Goal: Task Accomplishment & Management: Manage account settings

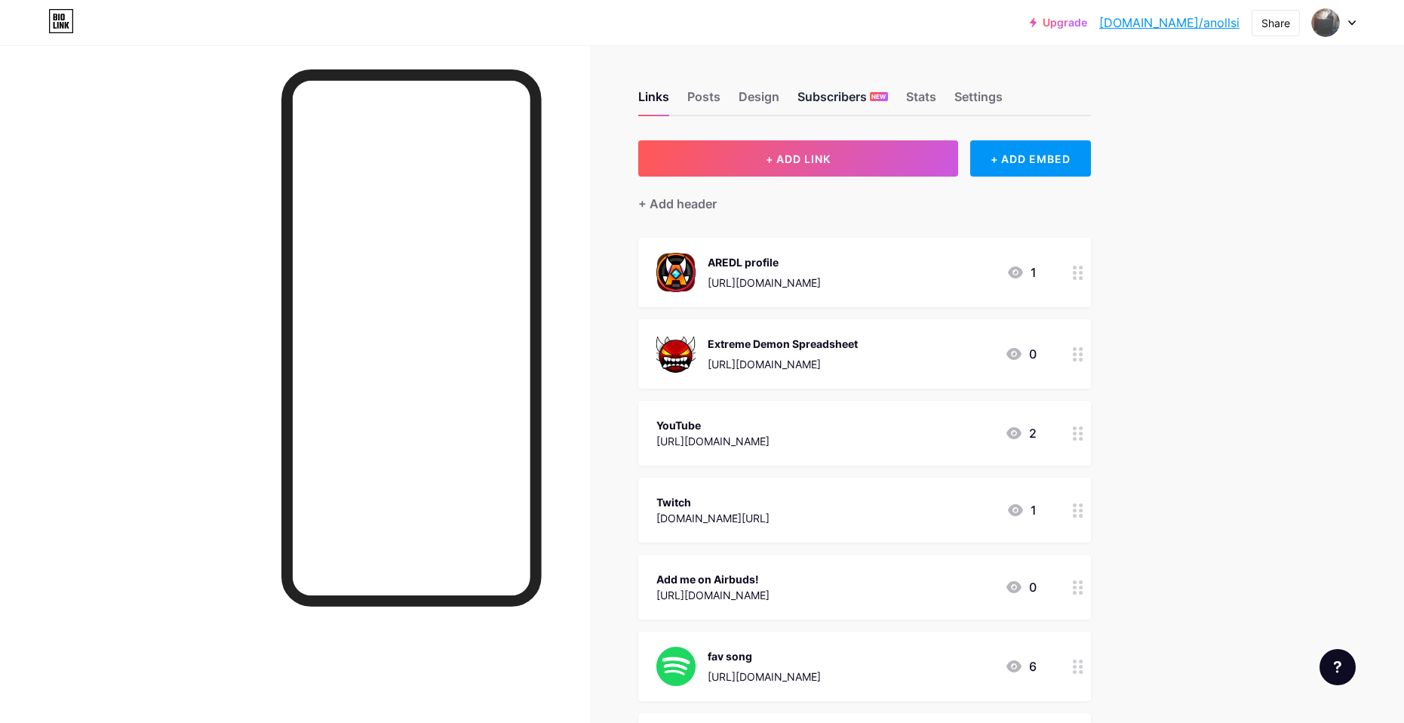
click at [820, 91] on div "Subscribers NEW" at bounding box center [843, 101] width 91 height 27
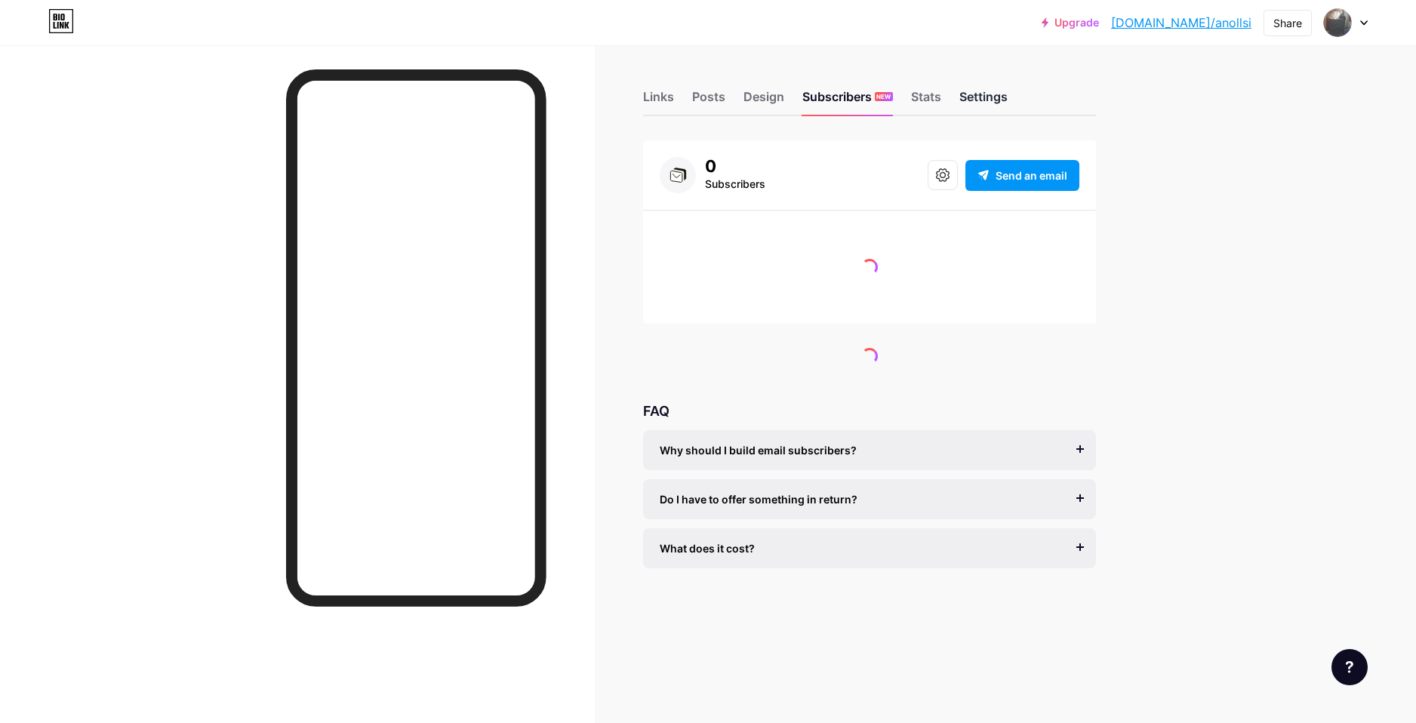
click at [982, 95] on div "Settings" at bounding box center [983, 101] width 48 height 27
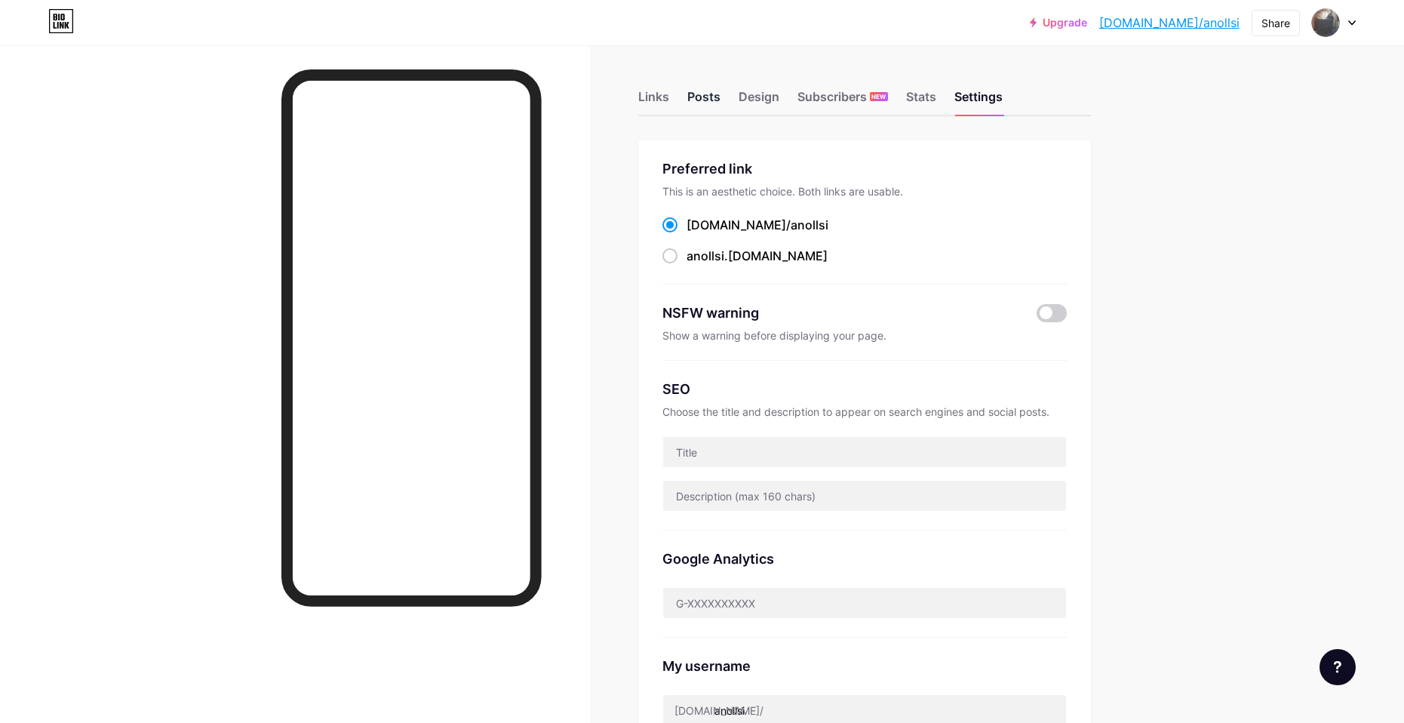
click at [711, 106] on div "Posts" at bounding box center [703, 101] width 33 height 27
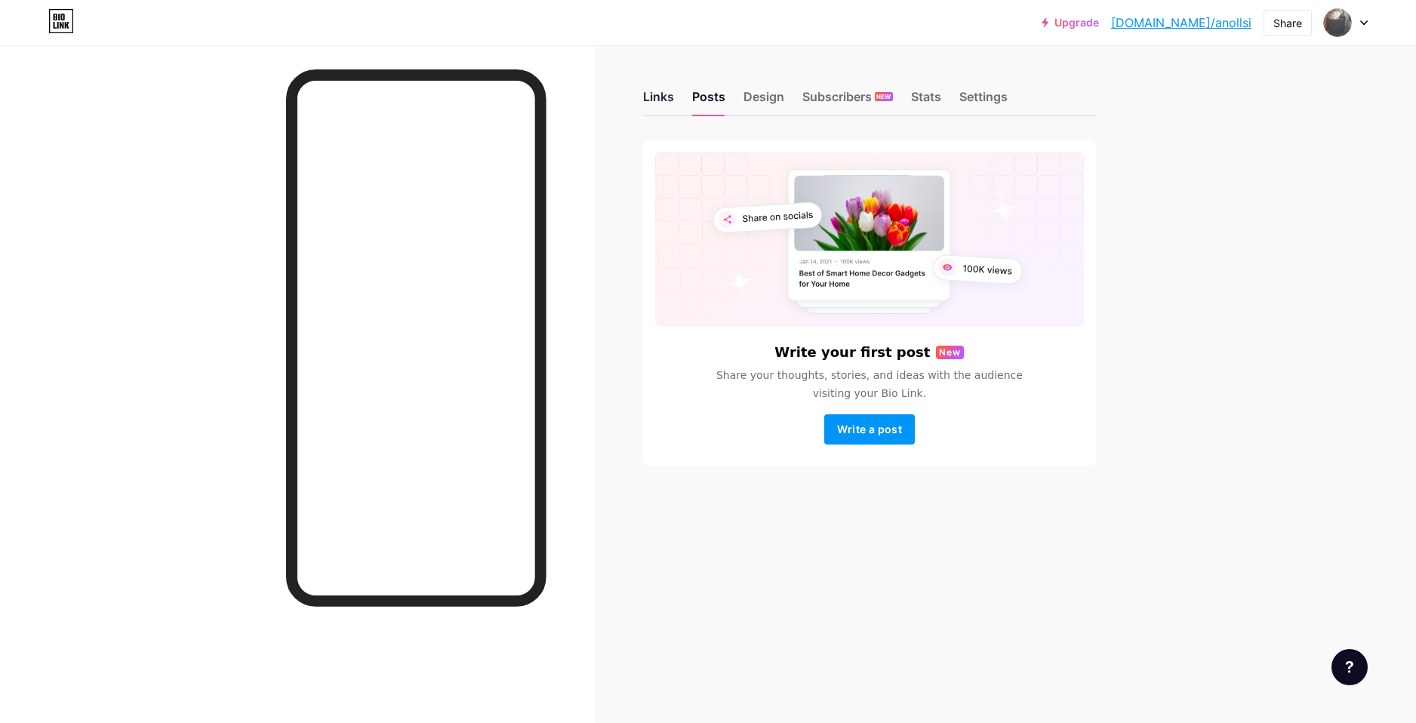
click at [669, 103] on div "Links" at bounding box center [658, 101] width 31 height 27
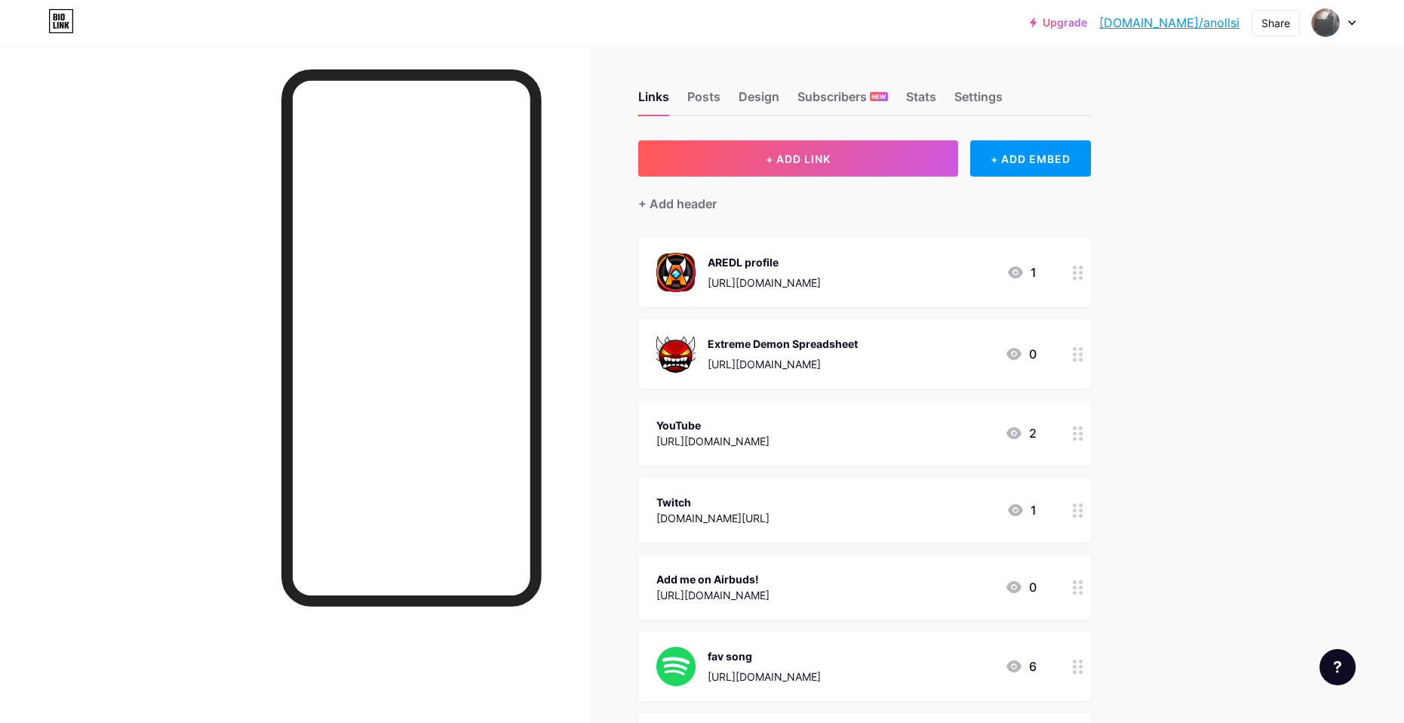
click at [952, 102] on div "Links Posts Design Subscribers NEW Stats Settings" at bounding box center [864, 89] width 453 height 53
click at [698, 90] on div "Posts" at bounding box center [703, 101] width 33 height 27
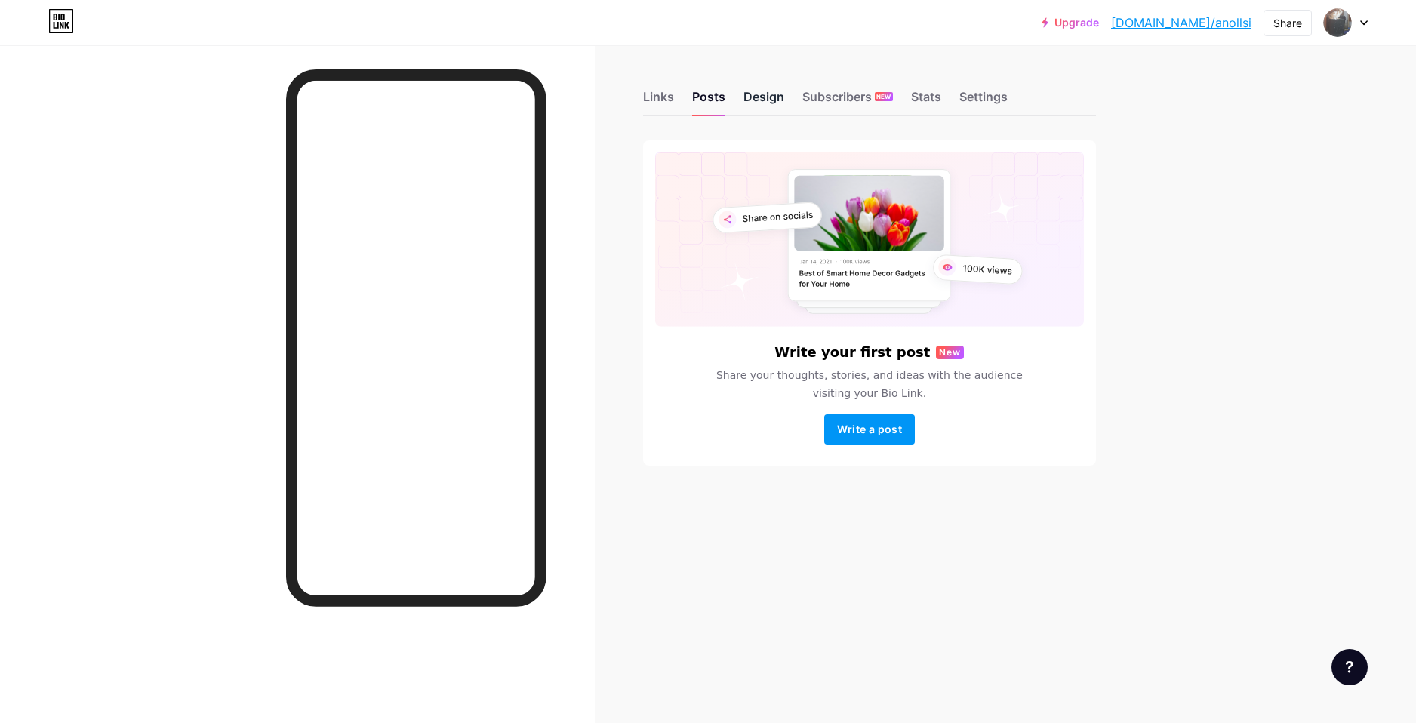
click at [753, 96] on div "Design" at bounding box center [763, 101] width 41 height 27
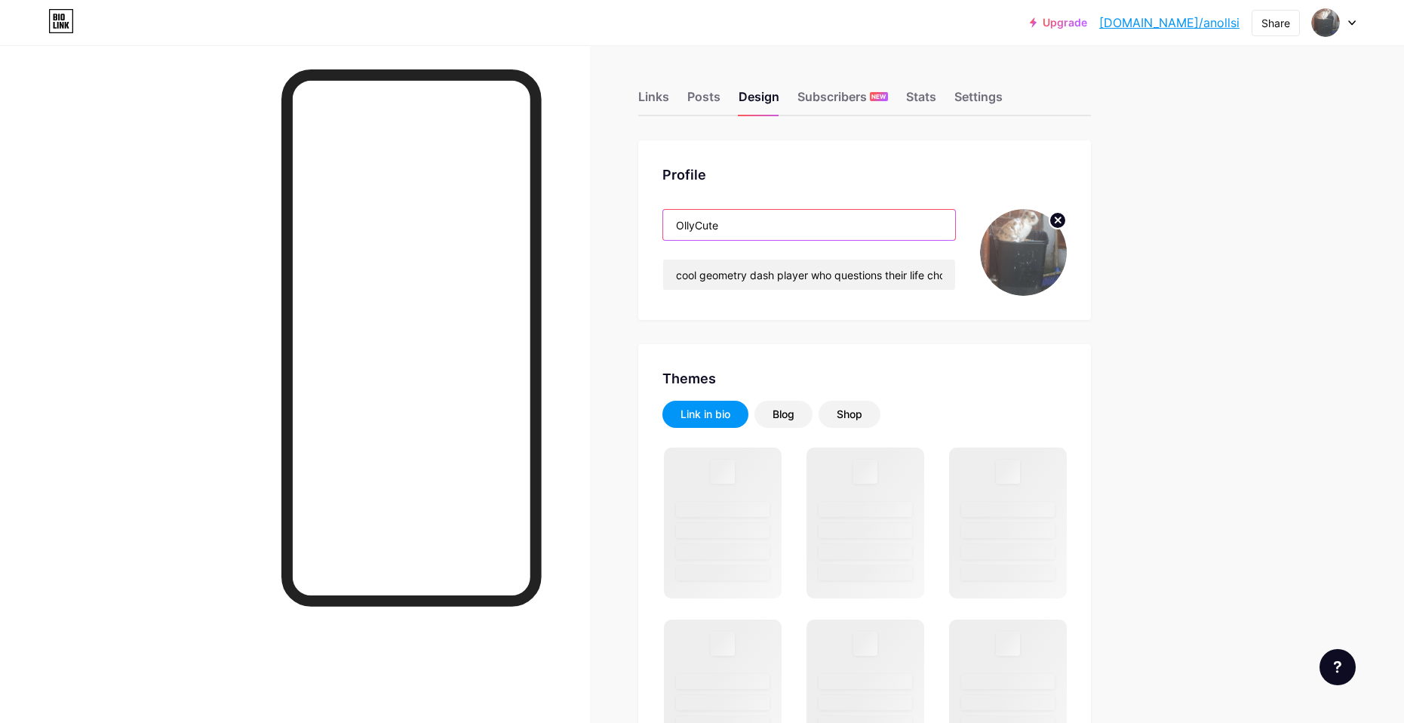
drag, startPoint x: 808, startPoint y: 224, endPoint x: 559, endPoint y: 229, distance: 249.1
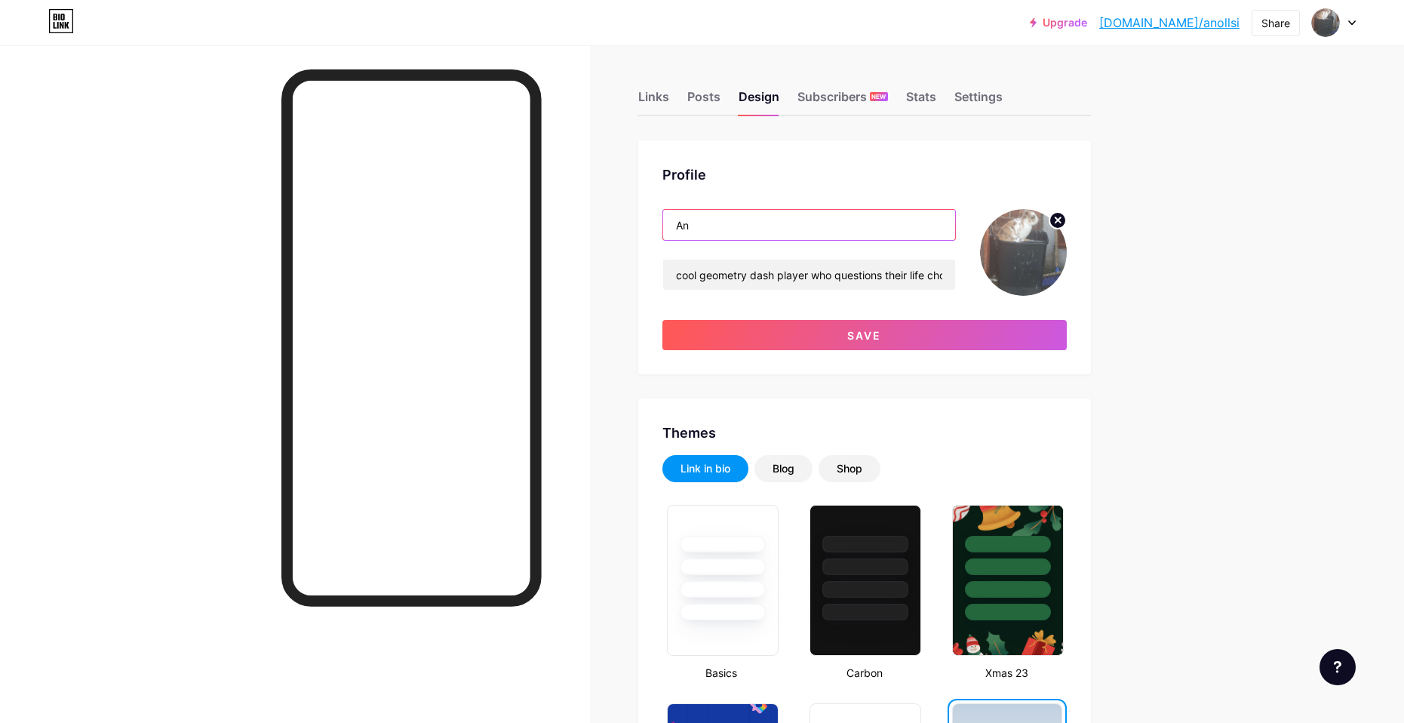
type input "A"
type input "a"
click at [682, 232] on input "Anollsi" at bounding box center [809, 225] width 292 height 30
click at [687, 229] on input "Anollsi" at bounding box center [809, 225] width 292 height 30
click at [693, 227] on input "Anollsi" at bounding box center [809, 225] width 292 height 30
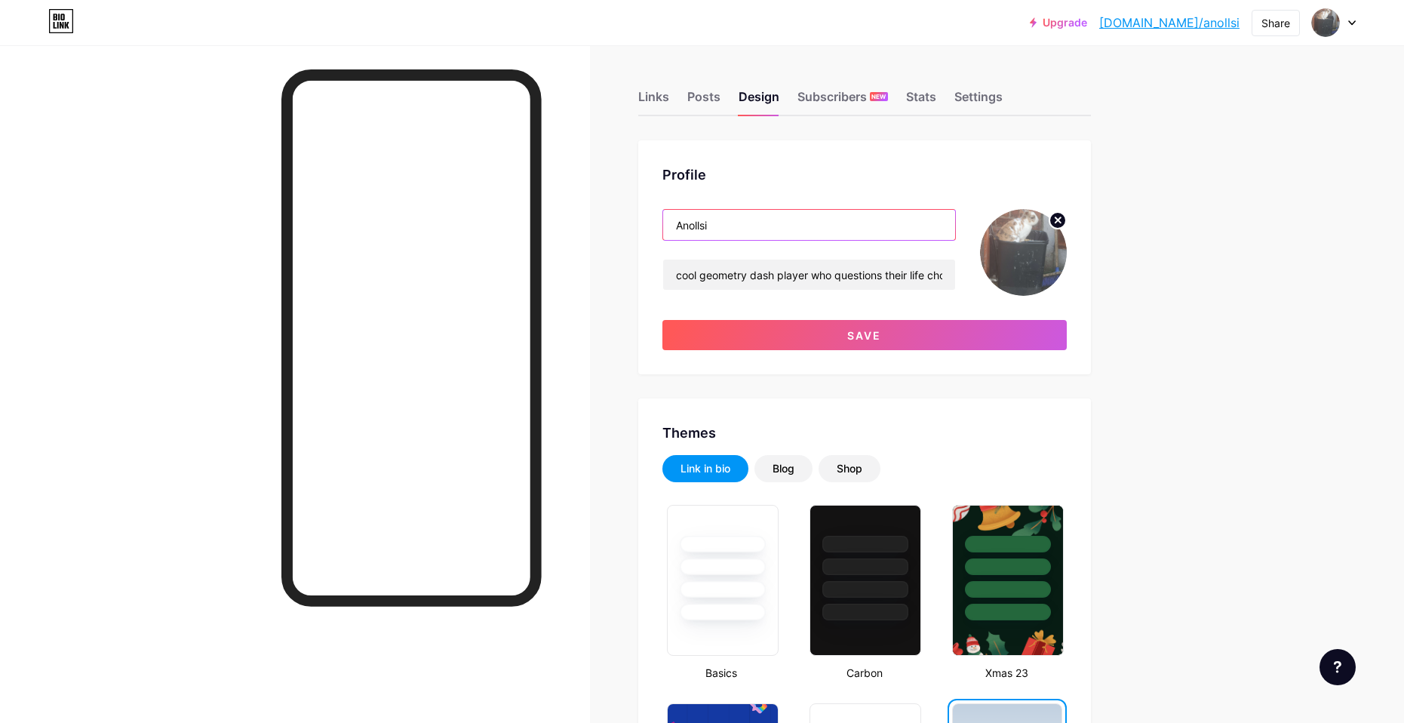
click at [678, 232] on input "Anollsi" at bounding box center [809, 225] width 292 height 30
drag, startPoint x: 742, startPoint y: 223, endPoint x: 661, endPoint y: 232, distance: 81.3
click at [661, 232] on div "Profile Anollsi cool geometry dash player who questions their life choices on a…" at bounding box center [864, 257] width 453 height 234
type input "Anollsi"
click at [693, 243] on div "Anollsi cool geometry dash player who questions their life choices on a daily b…" at bounding box center [810, 252] width 294 height 87
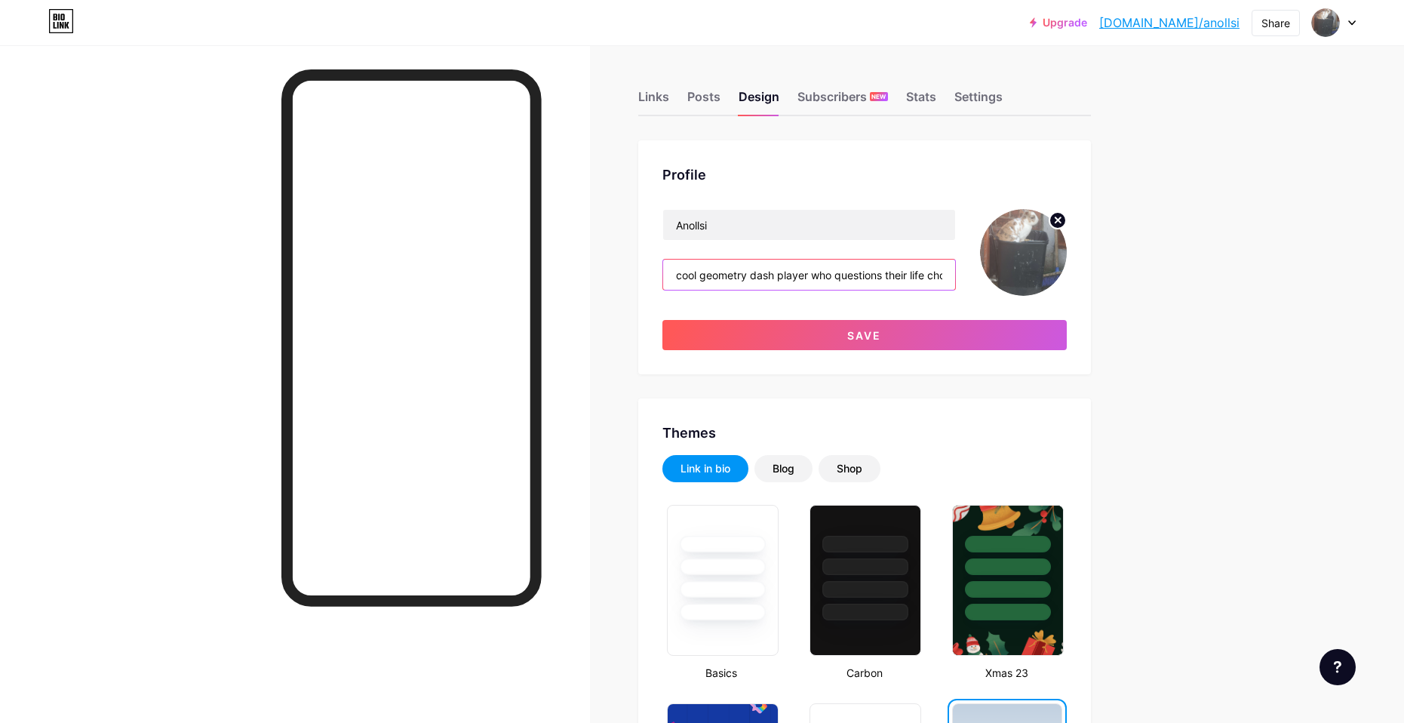
drag, startPoint x: 703, startPoint y: 278, endPoint x: 666, endPoint y: 279, distance: 37.0
click at [666, 279] on div "cool geometry dash player who questions their life choices on a daily basis" at bounding box center [810, 275] width 294 height 32
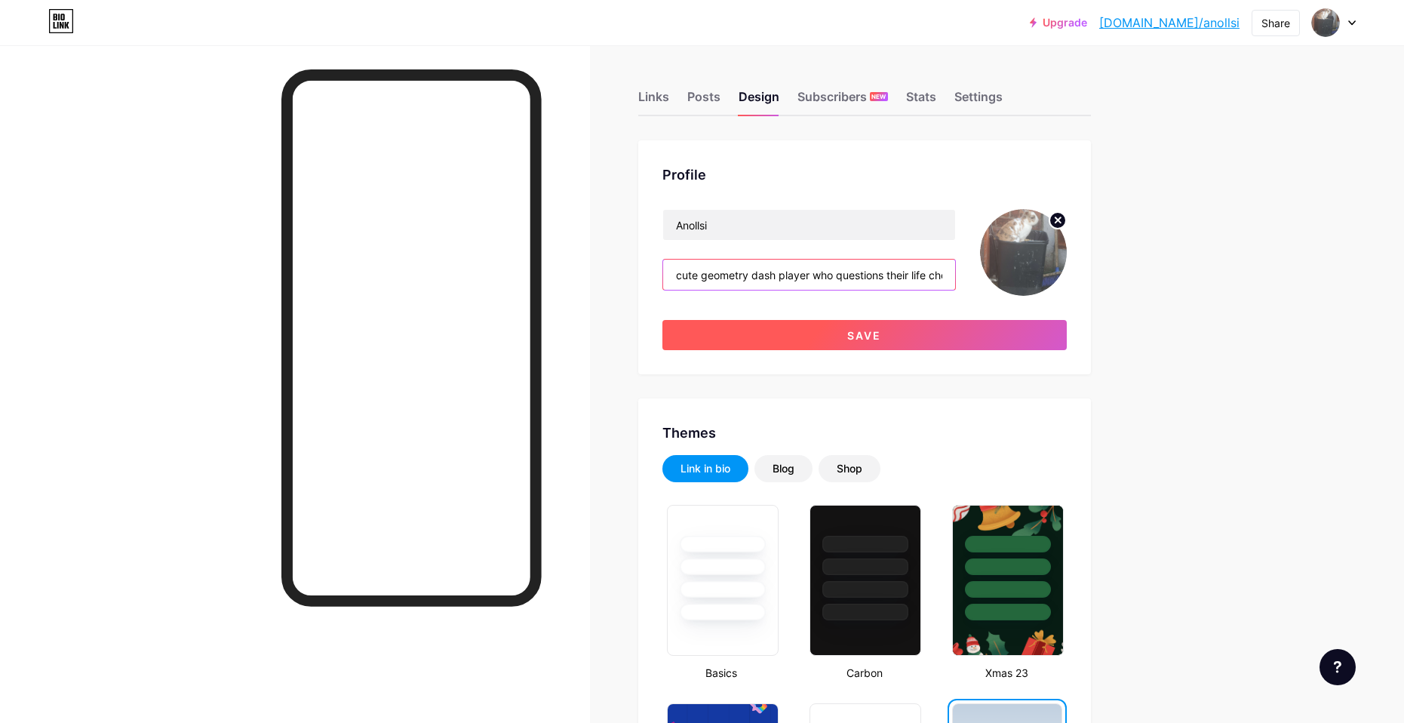
type input "cute geometry dash player who questions their life choices on a daily basis"
click at [769, 321] on button "Save" at bounding box center [865, 335] width 404 height 30
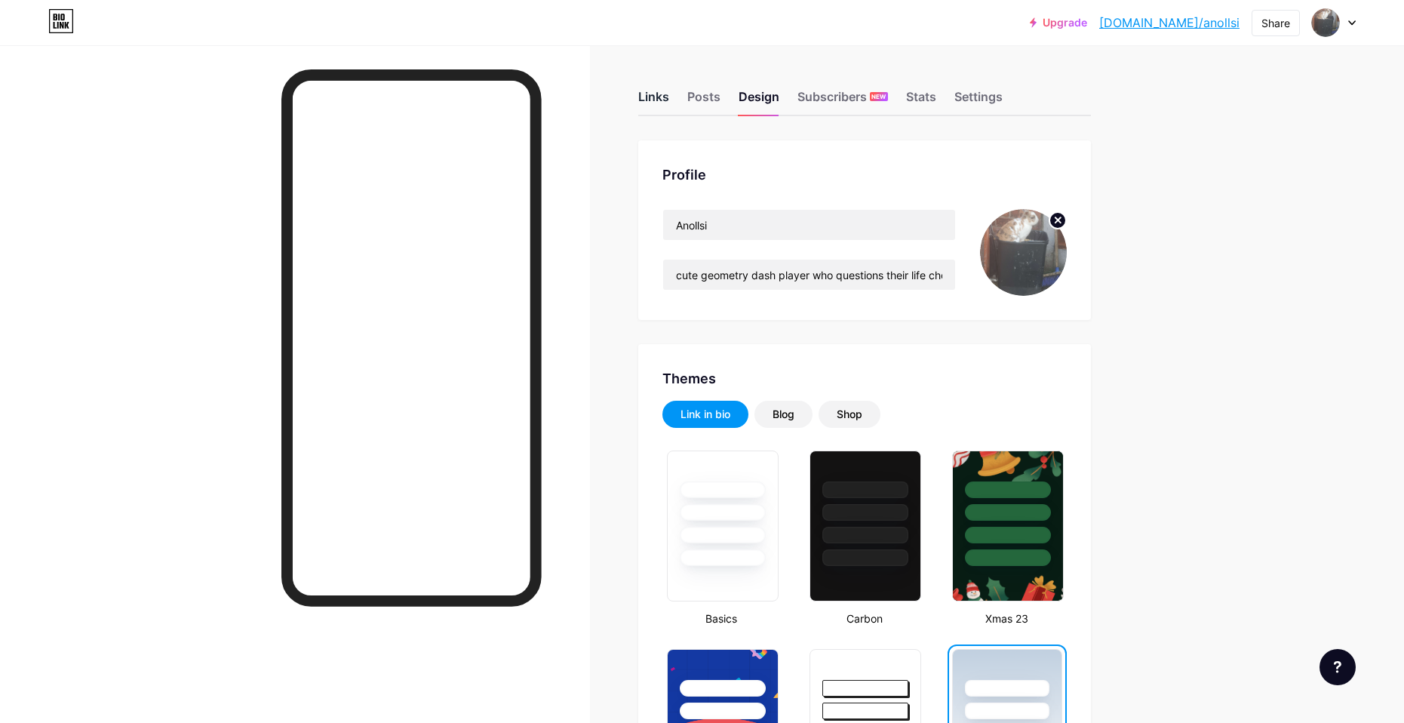
click at [655, 93] on div "Links" at bounding box center [653, 101] width 31 height 27
